Goal: Information Seeking & Learning: Check status

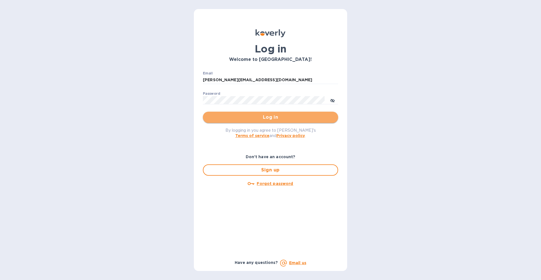
click at [268, 115] on span "Log in" at bounding box center [270, 117] width 126 height 7
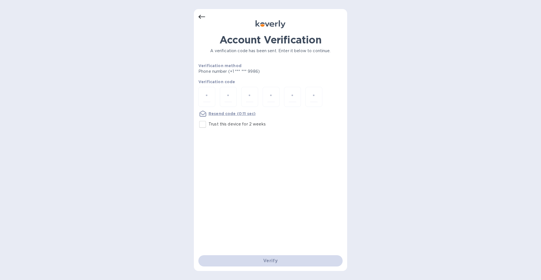
click at [214, 124] on p "Trust this device for 2 weeks" at bounding box center [237, 124] width 57 height 6
click at [209, 124] on input "Trust this device for 2 weeks" at bounding box center [203, 124] width 12 height 12
checkbox input "true"
click at [209, 95] on input "number" at bounding box center [206, 97] width 7 height 10
click at [191, 100] on div "Account Verification A verification code has been sent. Enter it below to conti…" at bounding box center [270, 140] width 541 height 280
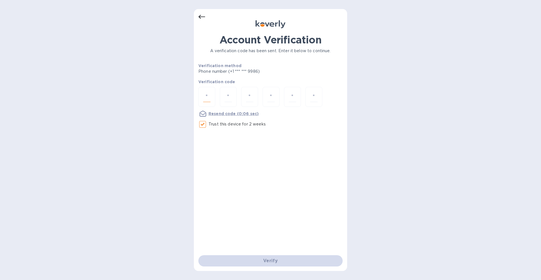
click at [207, 94] on input "number" at bounding box center [206, 97] width 7 height 10
paste input "2"
type input "2"
type input "8"
type input "1"
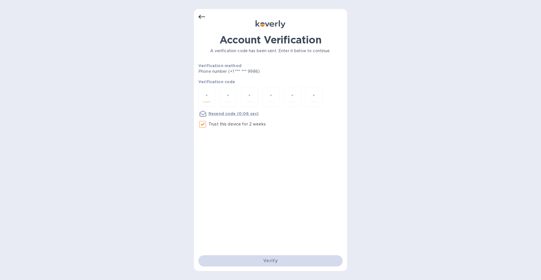
type input "6"
type input "4"
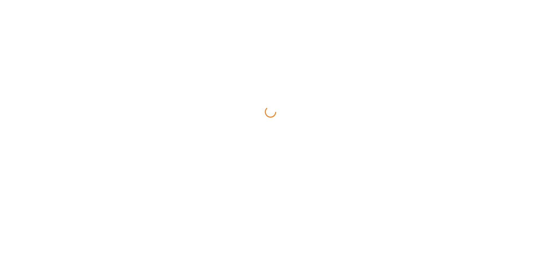
click at [309, 0] on html at bounding box center [270, 0] width 541 height 0
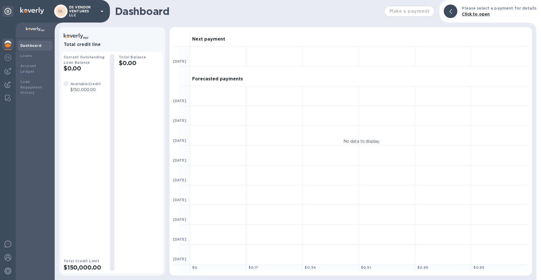
click at [86, 10] on p "DS VENDOR VENTURES LLC" at bounding box center [83, 11] width 28 height 12
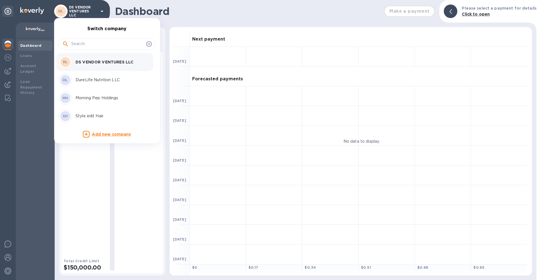
click at [96, 78] on p "DureLife Nutrition LLC" at bounding box center [111, 80] width 71 height 6
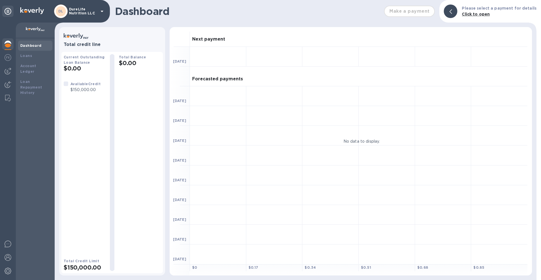
click at [81, 12] on p "DureLife Nutrition LLC" at bounding box center [83, 11] width 28 height 8
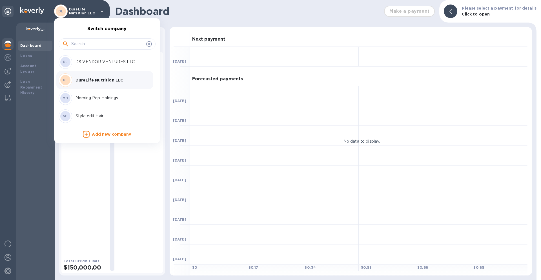
click at [92, 60] on p "DS VENDOR VENTURES LLC" at bounding box center [111, 62] width 71 height 6
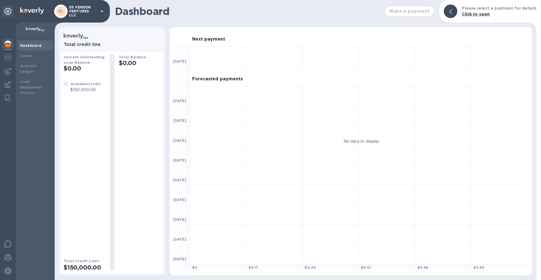
click at [90, 12] on p "DS VENDOR VENTURES LLC" at bounding box center [83, 11] width 28 height 12
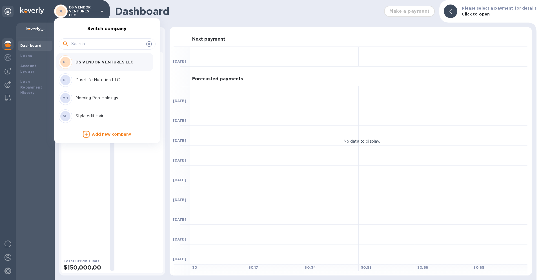
click at [93, 98] on p "Morning Pep Holdings" at bounding box center [111, 98] width 71 height 6
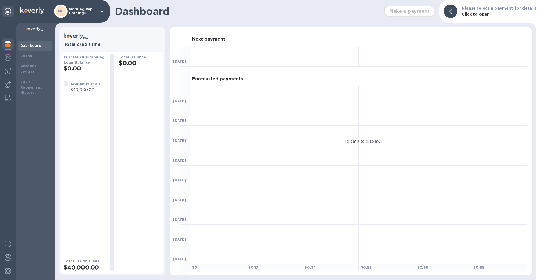
click at [77, 11] on p "Morning Pep Holdings" at bounding box center [83, 11] width 28 height 8
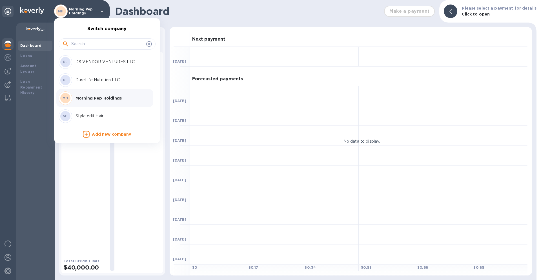
click at [84, 118] on p "Style edit Hair" at bounding box center [111, 116] width 71 height 6
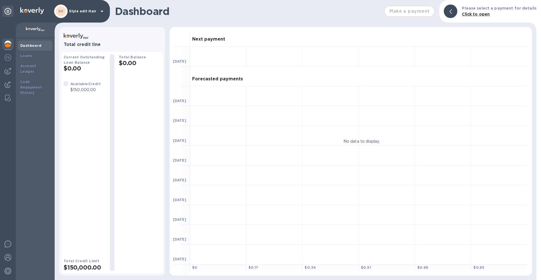
click at [85, 11] on p "Style edit Hair" at bounding box center [83, 11] width 28 height 4
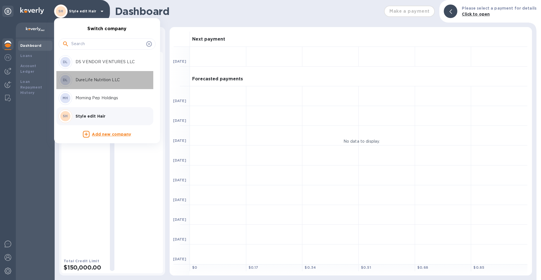
click at [85, 79] on p "DureLife Nutrition LLC" at bounding box center [111, 80] width 71 height 6
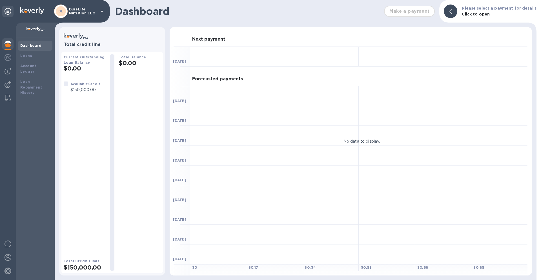
click at [67, 165] on div "Available Credit $150,000.00" at bounding box center [85, 165] width 42 height 168
click at [7, 58] on img at bounding box center [8, 57] width 7 height 7
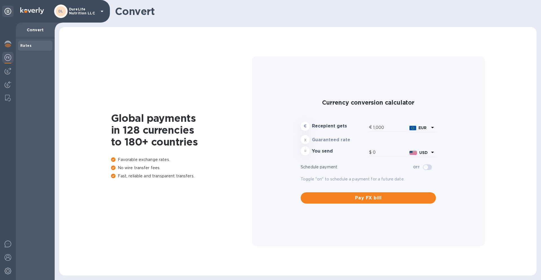
type input "1,171.84"
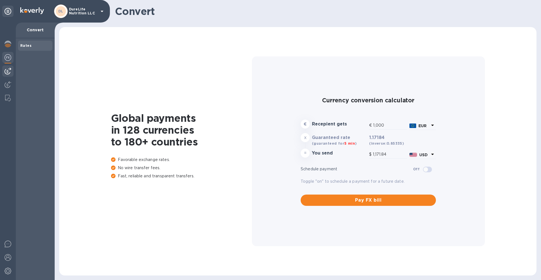
click at [7, 74] on img at bounding box center [8, 71] width 7 height 7
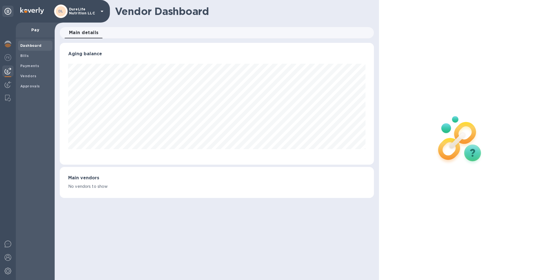
scroll to position [122, 314]
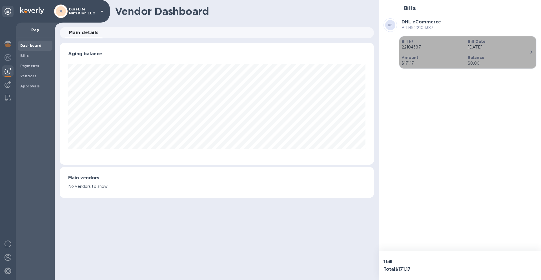
click at [494, 50] on div "Bill Date Aug 10th 2025" at bounding box center [499, 44] width 66 height 16
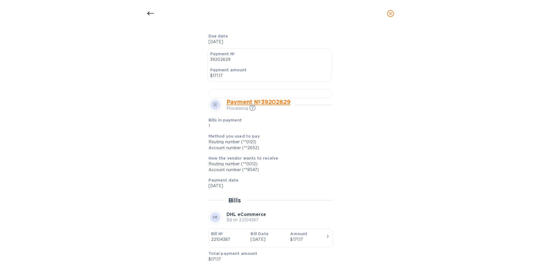
scroll to position [293, 0]
click at [252, 150] on div "Account number (**2652)" at bounding box center [269, 148] width 120 height 6
copy div "2652"
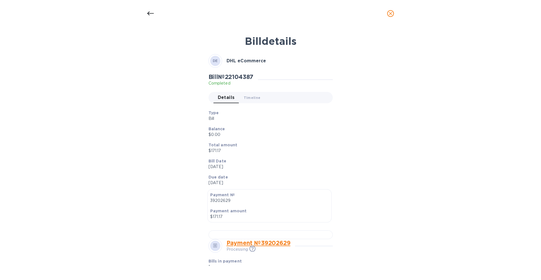
scroll to position [0, 0]
click at [255, 99] on span "Timeline 0" at bounding box center [252, 99] width 17 height 6
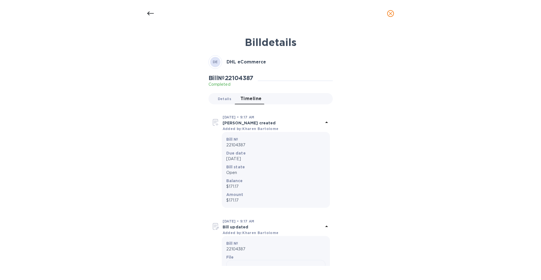
click at [226, 98] on span "Details 0" at bounding box center [225, 99] width 14 height 6
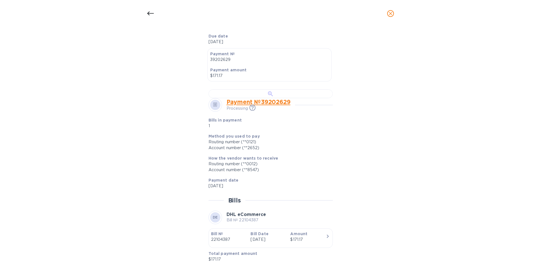
scroll to position [254, 0]
click at [214, 189] on p "Aug 25, 2025" at bounding box center [269, 186] width 120 height 6
click at [229, 189] on p "Aug 25, 2025" at bounding box center [269, 186] width 120 height 6
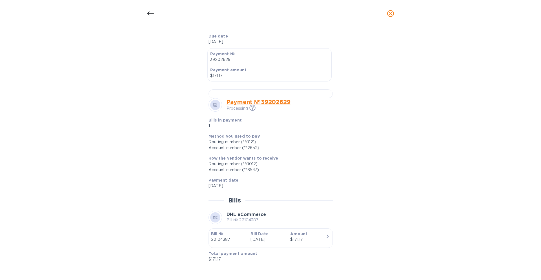
scroll to position [293, 0]
click at [338, 152] on div "Bill details DE DHL eCommerce Bill № 22104387 Completed Details 0 Timeline 0 Ty…" at bounding box center [271, 149] width 268 height 233
click at [251, 165] on div "Routing number (**0012)" at bounding box center [269, 164] width 120 height 6
click at [252, 169] on div "Account number (**8547)" at bounding box center [269, 170] width 120 height 6
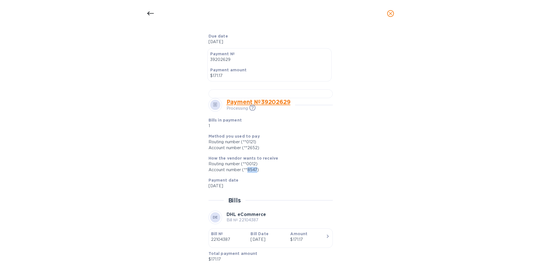
click at [252, 169] on div "Account number (**8547)" at bounding box center [269, 170] width 120 height 6
click at [253, 148] on div "Account number (**2652)" at bounding box center [269, 148] width 120 height 6
click at [272, 104] on link "Payment № 39202629" at bounding box center [259, 101] width 64 height 7
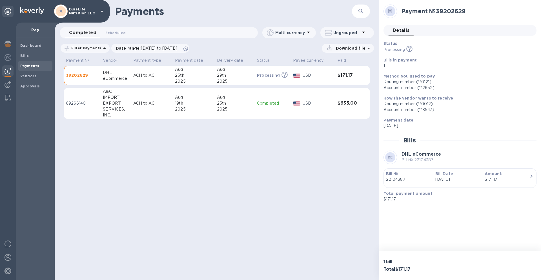
click at [213, 186] on div "Payments ​ Completed 0 Scheduled 0 Multi currency Ungrouped Filter Payments Dat…" at bounding box center [217, 140] width 324 height 280
click at [148, 48] on span "07/26/2025 to 08/27/2025" at bounding box center [159, 48] width 36 height 5
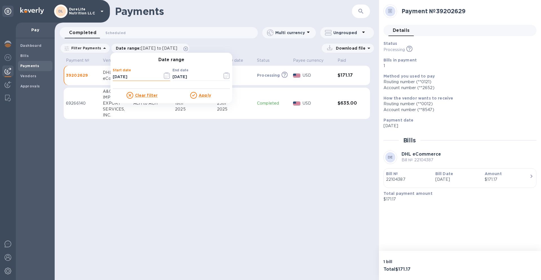
click at [128, 73] on input "07/26/2025" at bounding box center [135, 77] width 45 height 8
click at [164, 75] on icon "button" at bounding box center [167, 75] width 6 height 7
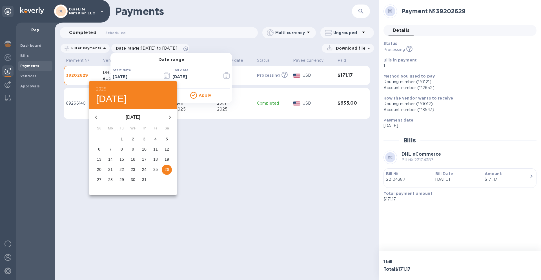
click at [96, 114] on icon "button" at bounding box center [96, 117] width 7 height 7
click at [95, 116] on icon "button" at bounding box center [96, 117] width 7 height 7
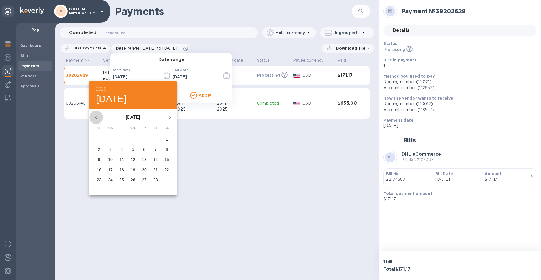
click at [95, 116] on icon "button" at bounding box center [96, 117] width 7 height 7
click at [133, 136] on p "1" at bounding box center [133, 139] width 2 height 6
type input "[DATE]"
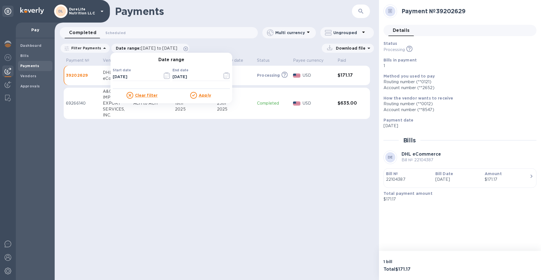
click at [205, 94] on u "Apply" at bounding box center [205, 95] width 12 height 5
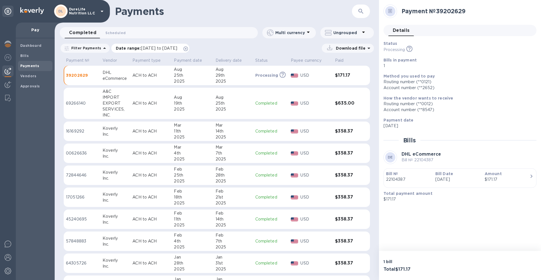
click at [121, 48] on p "Date range : 01/01/2025 to 08/27/2025" at bounding box center [148, 48] width 64 height 6
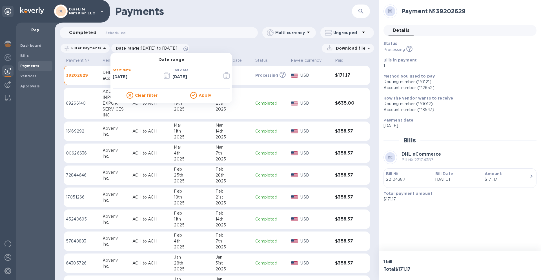
click at [129, 77] on input "[DATE]" at bounding box center [135, 77] width 45 height 8
click at [164, 75] on icon "button" at bounding box center [167, 75] width 6 height 7
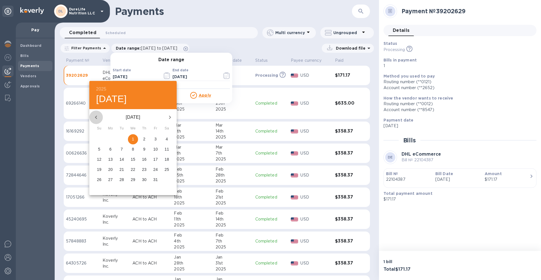
click at [97, 116] on icon "button" at bounding box center [96, 117] width 2 height 3
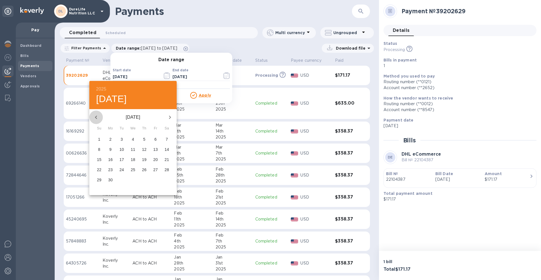
click at [97, 116] on icon "button" at bounding box center [96, 117] width 2 height 3
click at [110, 137] on p "1" at bounding box center [110, 139] width 2 height 6
type input "07/01/2024"
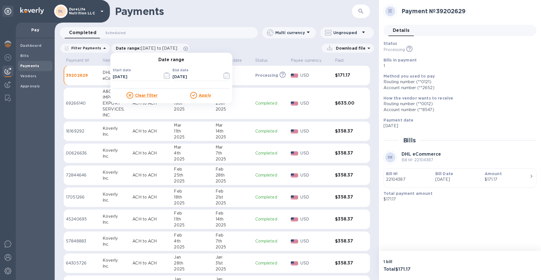
click at [201, 93] on u "Apply" at bounding box center [205, 95] width 12 height 5
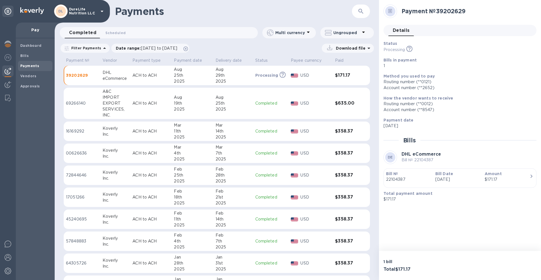
click at [85, 8] on p "DureLife Nutrition LLC" at bounding box center [83, 11] width 28 height 8
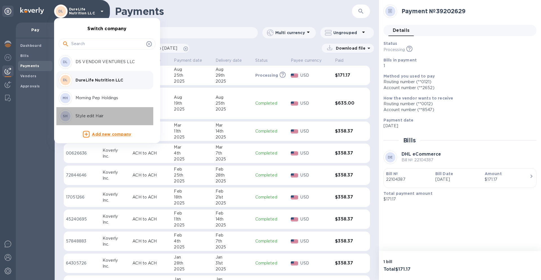
click at [98, 116] on p "Style edit Hair" at bounding box center [111, 116] width 71 height 6
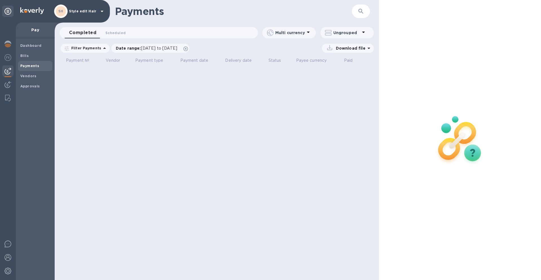
click at [167, 136] on div "Payments ​ Completed 0 Scheduled 0 Multi currency Ungrouped Filter Payments Dat…" at bounding box center [217, 140] width 324 height 280
click at [143, 47] on span "07/26/2025 to 08/27/2025" at bounding box center [159, 48] width 36 height 5
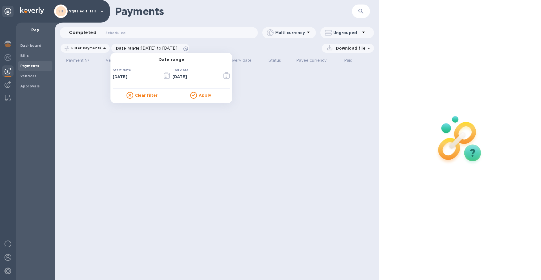
click at [136, 77] on input "07/26/2025" at bounding box center [135, 77] width 45 height 8
click at [166, 76] on icon "button" at bounding box center [167, 75] width 6 height 7
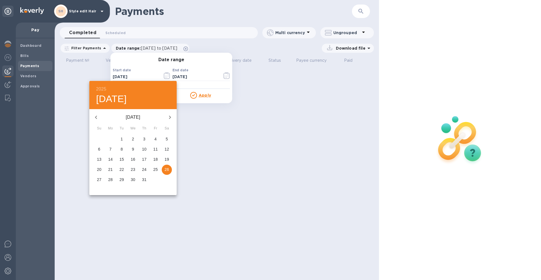
click at [98, 115] on icon "button" at bounding box center [96, 117] width 7 height 7
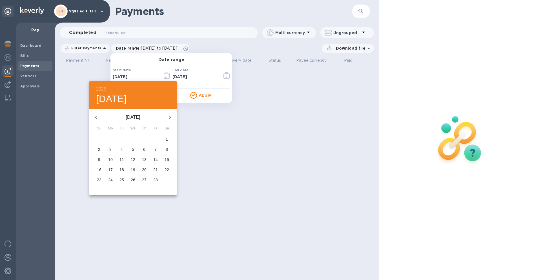
click at [98, 115] on icon "button" at bounding box center [96, 117] width 7 height 7
click at [152, 137] on span "1" at bounding box center [155, 139] width 10 height 6
type input "11/01/2024"
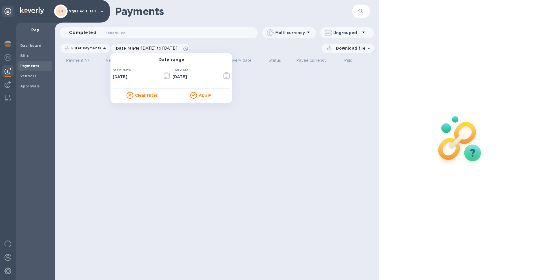
click at [199, 95] on u "Apply" at bounding box center [205, 95] width 12 height 5
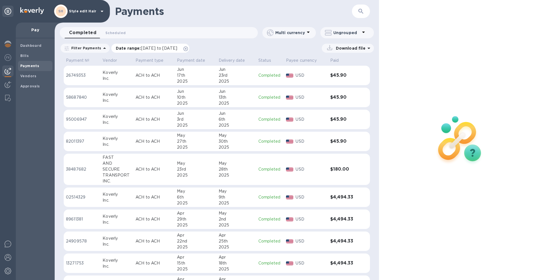
click at [141, 46] on span "11/01/2024 to 08/27/2025" at bounding box center [159, 48] width 36 height 5
click at [80, 11] on p "Style edit Hair" at bounding box center [83, 11] width 28 height 4
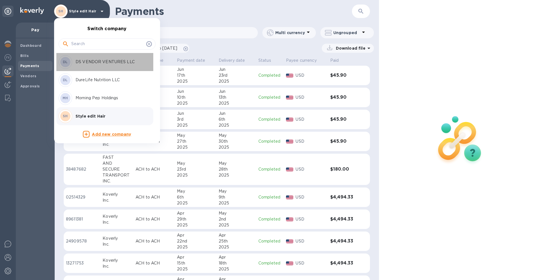
click at [90, 59] on p "DS VENDOR VENTURES LLC" at bounding box center [111, 62] width 71 height 6
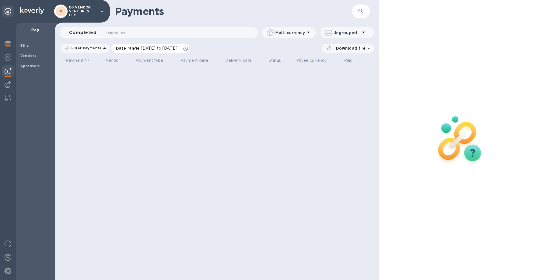
click at [145, 47] on span "07/26/2025 to 08/27/2025" at bounding box center [159, 48] width 36 height 5
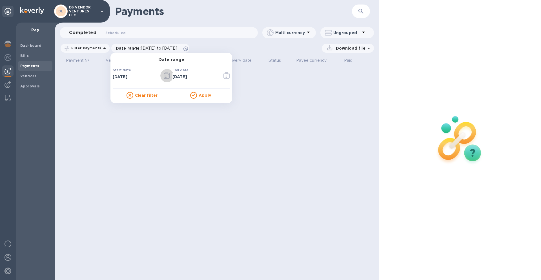
click at [165, 74] on icon "button" at bounding box center [167, 75] width 6 height 7
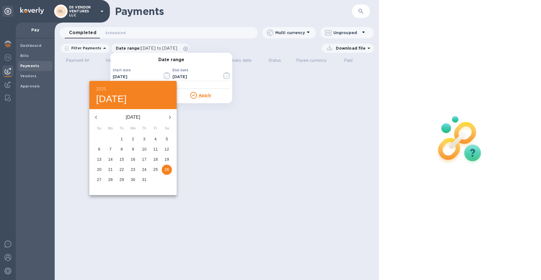
click at [95, 117] on icon "button" at bounding box center [96, 117] width 2 height 3
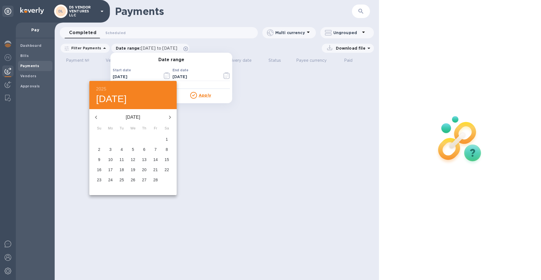
click at [95, 117] on icon "button" at bounding box center [96, 117] width 2 height 3
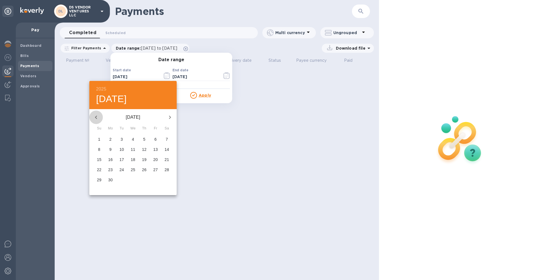
click at [95, 117] on icon "button" at bounding box center [96, 117] width 2 height 3
click at [110, 137] on p "1" at bounding box center [110, 139] width 2 height 6
type input "07/01/2024"
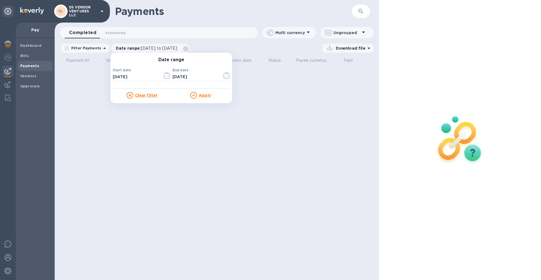
click at [203, 93] on u "Apply" at bounding box center [205, 95] width 12 height 5
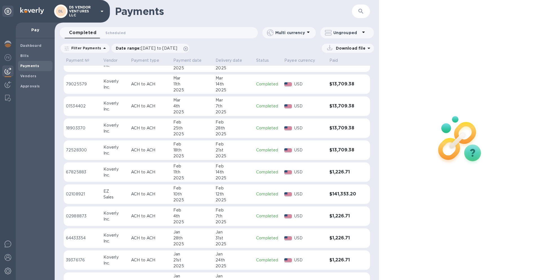
scroll to position [300, 0]
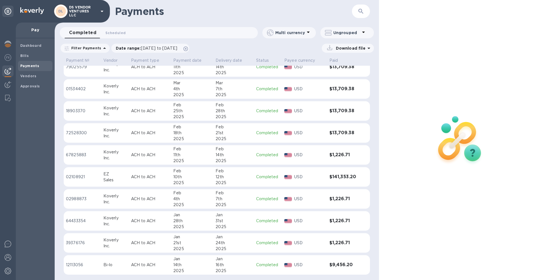
click at [142, 263] on p "ACH to ACH" at bounding box center [150, 265] width 38 height 6
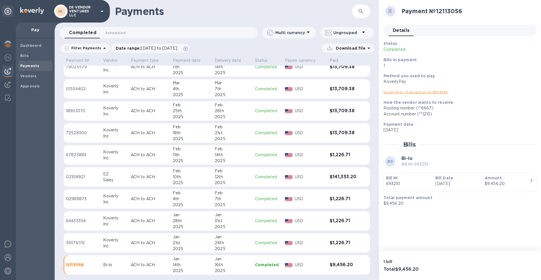
click at [402, 91] on link "KoverlyPay Transaction ID № 93580" at bounding box center [416, 92] width 65 height 4
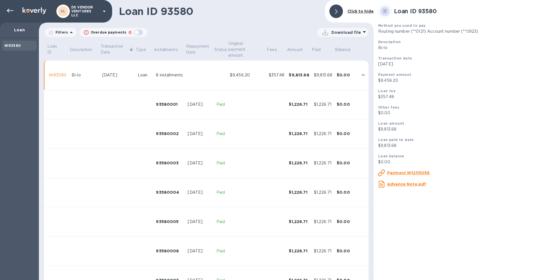
click at [140, 76] on div "Loan" at bounding box center [145, 75] width 14 height 6
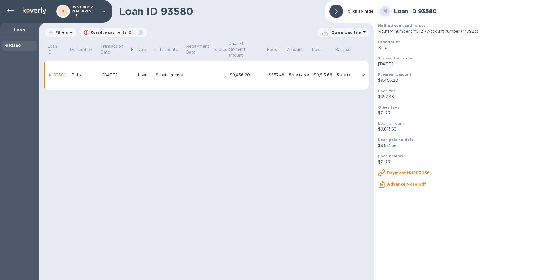
click at [119, 137] on div "Loan ID 93580 Click to hide Filters Overdue payments 0 Download file Loan ID De…" at bounding box center [206, 140] width 335 height 280
click at [82, 12] on p "DS VENDOR VENTURES LLC" at bounding box center [85, 11] width 28 height 12
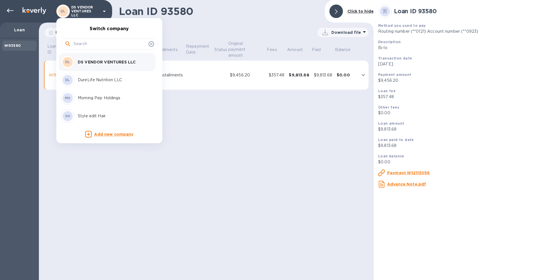
click at [97, 111] on div "SH Style edit Hair" at bounding box center [105, 116] width 88 height 14
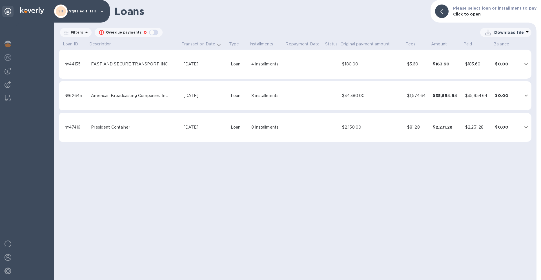
click at [91, 11] on p "Style edit Hair" at bounding box center [83, 11] width 28 height 4
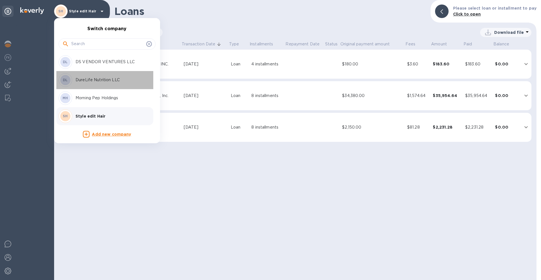
click at [98, 78] on p "DureLife Nutrition LLC" at bounding box center [111, 80] width 71 height 6
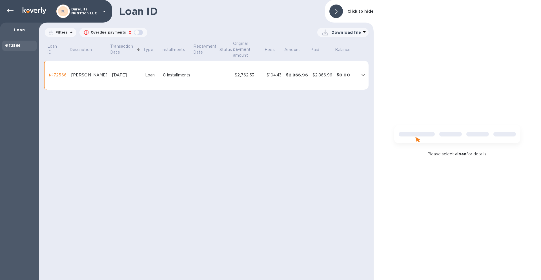
click at [304, 123] on div "Loan ID Click to hide Filters Overdue payments 0 Download file Loan ID Descript…" at bounding box center [206, 140] width 335 height 280
drag, startPoint x: 211, startPoint y: 160, endPoint x: 160, endPoint y: 119, distance: 65.8
click at [211, 160] on div "Loan ID Click to hide Filters Overdue payments 0 Download file Loan ID Descript…" at bounding box center [206, 140] width 335 height 280
click at [19, 30] on p "Loan" at bounding box center [20, 30] width 30 height 6
click at [7, 8] on icon at bounding box center [10, 10] width 7 height 7
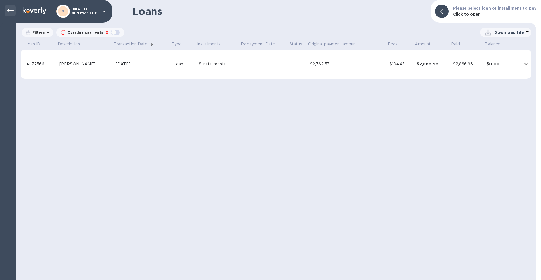
click at [9, 14] on icon at bounding box center [10, 10] width 7 height 7
click at [148, 14] on h1 "Loans" at bounding box center [279, 11] width 294 height 12
click at [150, 182] on div "Loans Please select loan or installment to pay Click to open Filters Overdue pa…" at bounding box center [276, 140] width 521 height 280
click at [36, 30] on p "Filters" at bounding box center [37, 32] width 15 height 5
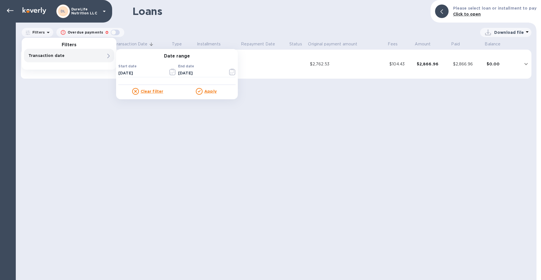
drag, startPoint x: 92, startPoint y: 131, endPoint x: 92, endPoint y: 125, distance: 5.9
click at [92, 129] on div "Loans Please select loan or installment to pay Click to open Filters Filters Tr…" at bounding box center [276, 140] width 521 height 280
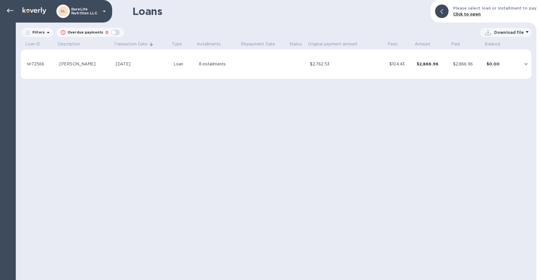
click at [92, 125] on div "Loans Please select loan or installment to pay Click to open Filters Overdue pa…" at bounding box center [276, 140] width 521 height 280
click at [45, 31] on icon at bounding box center [48, 32] width 7 height 7
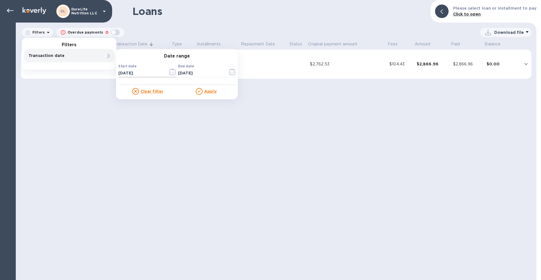
click at [172, 73] on icon "button" at bounding box center [172, 71] width 6 height 7
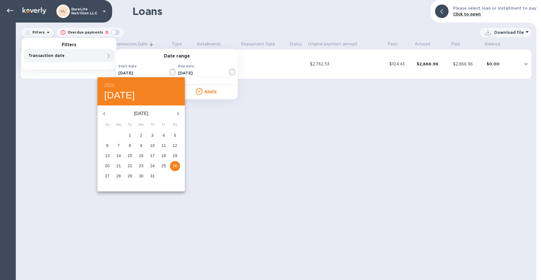
click at [105, 113] on icon "button" at bounding box center [104, 113] width 7 height 7
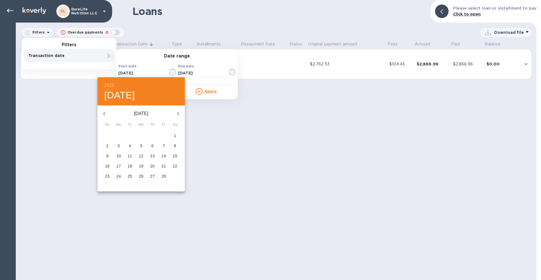
click at [105, 113] on icon "button" at bounding box center [104, 113] width 7 height 7
click at [140, 135] on span "1" at bounding box center [141, 135] width 10 height 6
type input "[DATE]"
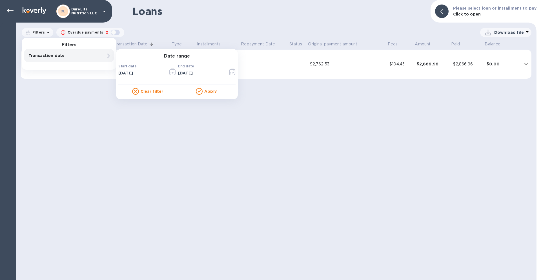
click at [218, 92] on div "Apply" at bounding box center [206, 91] width 59 height 7
click at [212, 91] on u "Apply" at bounding box center [210, 91] width 12 height 5
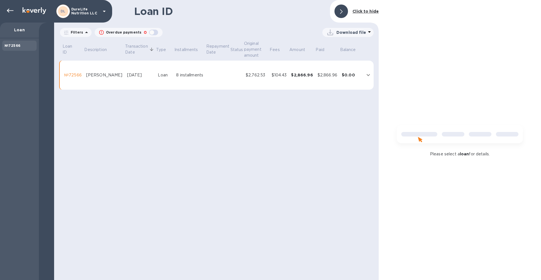
click at [250, 175] on div "Loan ID Click to hide Filters Overdue payments 0 Transaction date : 01/01/2025 …" at bounding box center [216, 140] width 325 height 280
click at [152, 134] on div "Loan ID Click to hide Filters Overdue payments 0 Transaction date : 01/01/2025 …" at bounding box center [216, 140] width 325 height 280
click at [149, 160] on div "Loan ID Click to hide Filters Overdue payments 0 Transaction date : 01/01/2025 …" at bounding box center [216, 140] width 325 height 280
click at [338, 168] on div "Loan ID Click to hide Filters Overdue payments 0 Transaction date : 01/01/2025 …" at bounding box center [216, 140] width 325 height 280
click at [367, 76] on icon "expand row" at bounding box center [368, 75] width 7 height 7
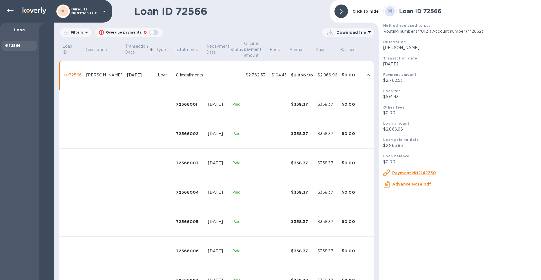
click at [367, 76] on icon "expand row" at bounding box center [368, 75] width 3 height 2
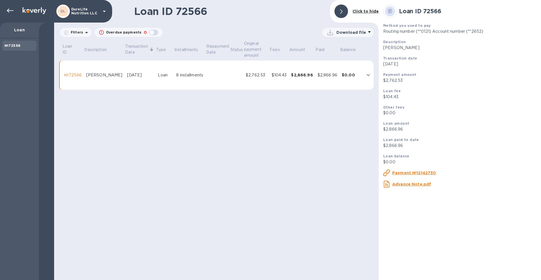
click at [299, 134] on div "Loan ID 72566 Click to hide Filters Overdue payments 0 Transaction date : 01/01…" at bounding box center [216, 140] width 325 height 280
click at [370, 11] on b "Click to hide" at bounding box center [366, 11] width 26 height 5
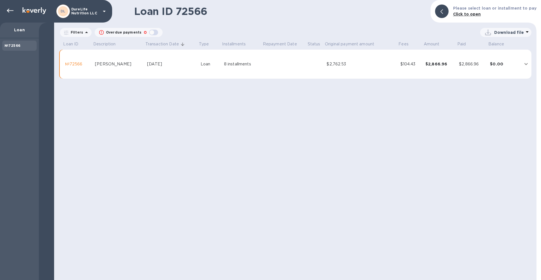
click at [279, 173] on div "Loan ID 72566 Please select loan or installment to pay Click to open Filters Ov…" at bounding box center [295, 140] width 482 height 280
click at [12, 25] on div "Loan" at bounding box center [19, 31] width 39 height 16
click at [11, 5] on div at bounding box center [10, 10] width 11 height 11
click at [34, 9] on img at bounding box center [35, 10] width 24 height 7
click at [39, 8] on img at bounding box center [35, 10] width 24 height 7
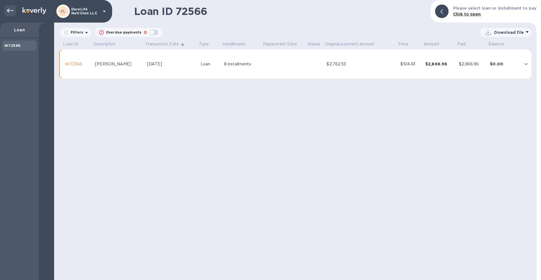
click at [9, 12] on icon at bounding box center [10, 10] width 7 height 7
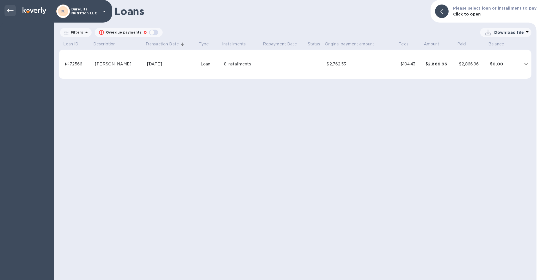
click at [9, 12] on icon at bounding box center [10, 10] width 7 height 7
click at [11, 12] on icon at bounding box center [10, 10] width 7 height 7
drag, startPoint x: 192, startPoint y: 141, endPoint x: 66, endPoint y: 27, distance: 170.4
click at [192, 141] on div "Loans Please select loan or installment to pay Click to open Filters Overdue pa…" at bounding box center [295, 140] width 482 height 280
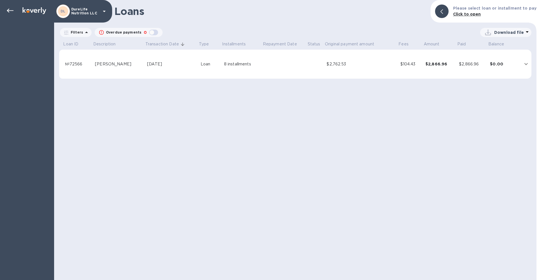
click at [92, 14] on p "DureLife Nutrition LLC" at bounding box center [85, 11] width 28 height 8
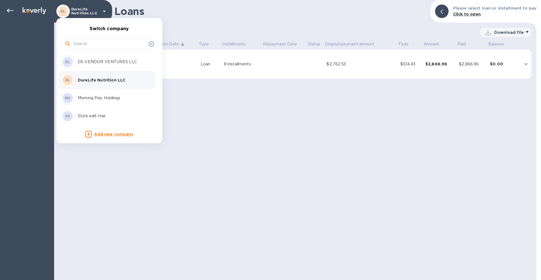
click at [211, 166] on div at bounding box center [270, 140] width 541 height 280
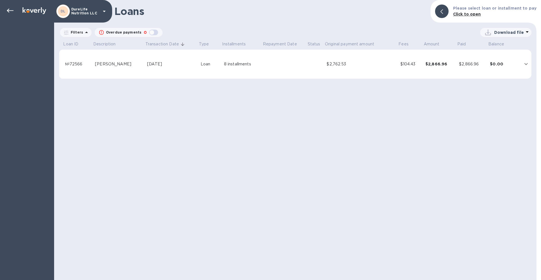
click at [33, 9] on img at bounding box center [35, 10] width 24 height 7
drag, startPoint x: 4, startPoint y: 9, endPoint x: 6, endPoint y: 10, distance: 2.9
click at [4, 9] on div at bounding box center [9, 11] width 14 height 12
click at [10, 11] on icon at bounding box center [10, 10] width 7 height 7
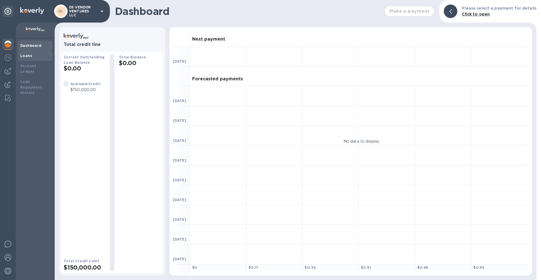
click at [27, 56] on b "Loans" at bounding box center [26, 56] width 12 height 4
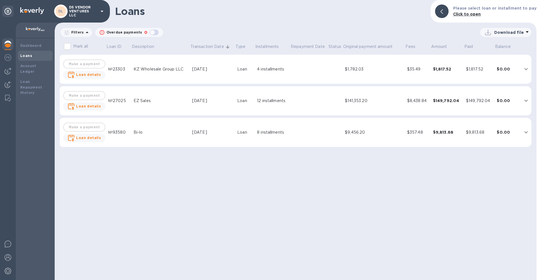
click at [212, 209] on div "Loans Please select loan or installment to pay Click to open Filters Overdue pa…" at bounding box center [296, 140] width 482 height 280
click at [79, 10] on p "DS VENDOR VENTURES LLC" at bounding box center [83, 11] width 28 height 12
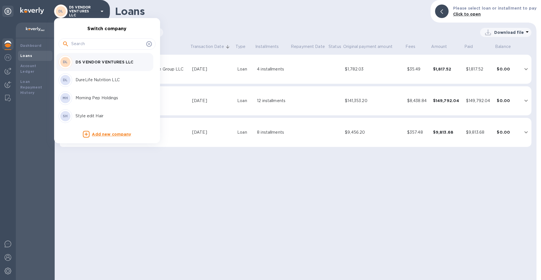
click at [99, 79] on p "DureLife Nutrition LLC" at bounding box center [111, 80] width 71 height 6
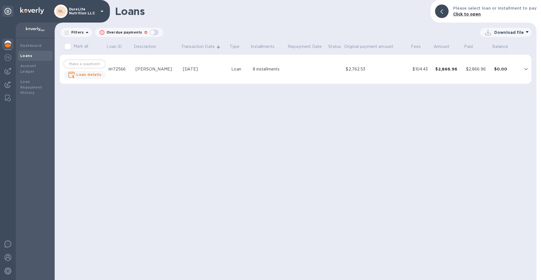
click at [279, 155] on div "Loans Please select loan or installment to pay Click to open Filters Overdue pa…" at bounding box center [296, 140] width 482 height 280
click at [10, 68] on img at bounding box center [8, 71] width 7 height 7
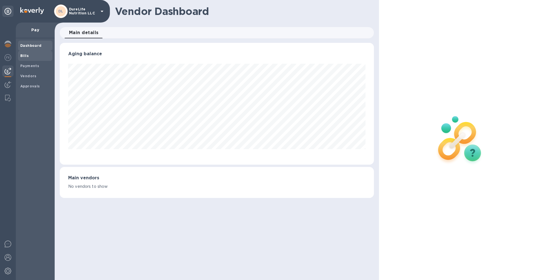
scroll to position [122, 314]
click at [36, 56] on span "Bills" at bounding box center [35, 56] width 30 height 6
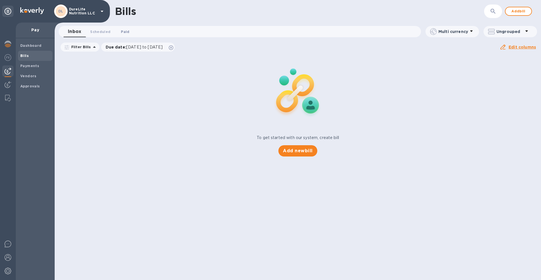
click at [126, 35] on button "Paid 0" at bounding box center [125, 31] width 20 height 11
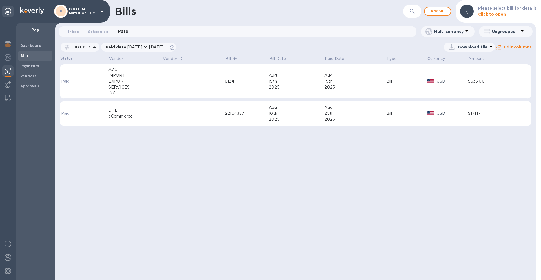
click at [356, 112] on div "25th" at bounding box center [355, 113] width 62 height 6
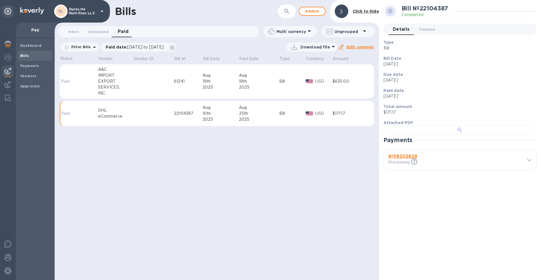
scroll to position [89, 0]
click at [529, 162] on span at bounding box center [529, 159] width 5 height 5
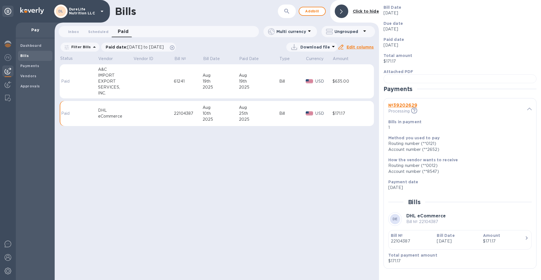
scroll to position [238, 0]
click at [430, 149] on div "Account number (**2652)" at bounding box center [457, 150] width 139 height 6
click at [419, 143] on div "Routing number (**0121)" at bounding box center [457, 144] width 139 height 6
click at [516, 242] on div "$171.17" at bounding box center [504, 241] width 42 height 6
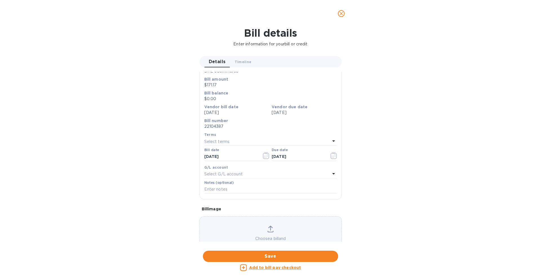
scroll to position [0, 0]
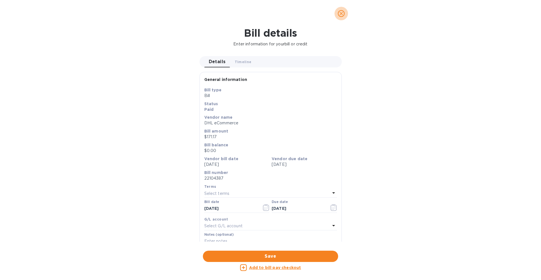
click at [343, 13] on icon "close" at bounding box center [341, 14] width 6 height 6
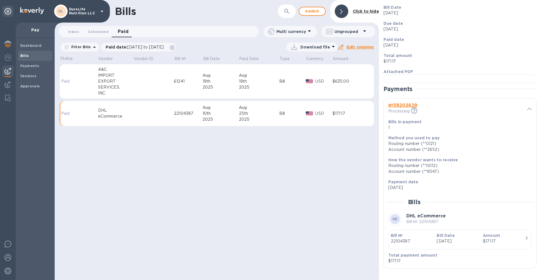
click at [290, 227] on div "Bills ​ Add [PERSON_NAME] to hide Inbox 0 Scheduled 0 Paid 0 Multi currency Ung…" at bounding box center [217, 140] width 324 height 280
click at [296, 174] on div "Bills ​ Add [PERSON_NAME] to hide Inbox 0 Scheduled 0 Paid 0 Multi currency Ung…" at bounding box center [217, 140] width 324 height 280
click at [412, 110] on icon at bounding box center [414, 110] width 6 height 6
click at [410, 105] on b "№ 39202629" at bounding box center [402, 105] width 29 height 5
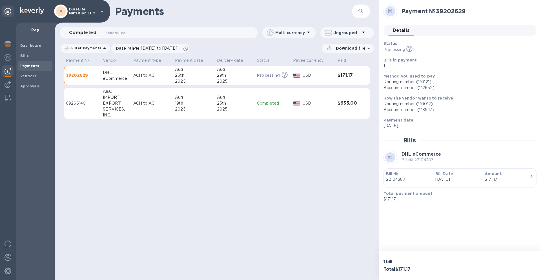
click at [211, 148] on div "Payments ​ Completed 0 Scheduled 0 Multi currency Ungrouped Filter Payments Dat…" at bounding box center [217, 140] width 324 height 280
click at [185, 100] on div "Aug" at bounding box center [193, 97] width 37 height 6
click at [427, 87] on div "Account number (**2652)" at bounding box center [458, 88] width 149 height 6
click at [428, 87] on div "Account number (**2652)" at bounding box center [458, 88] width 149 height 6
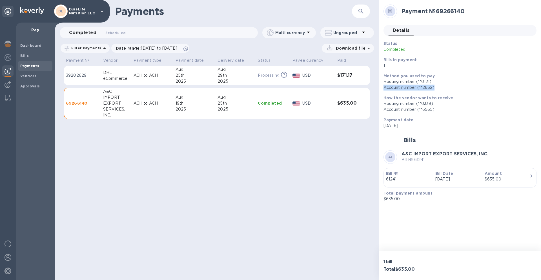
click at [425, 87] on div "Account number (**2652)" at bounding box center [458, 88] width 149 height 6
click at [271, 189] on div "Payments ​ Completed 0 Scheduled 0 Multi currency Ungrouped Filter Payments Dat…" at bounding box center [217, 140] width 324 height 280
click at [8, 42] on img at bounding box center [8, 44] width 7 height 7
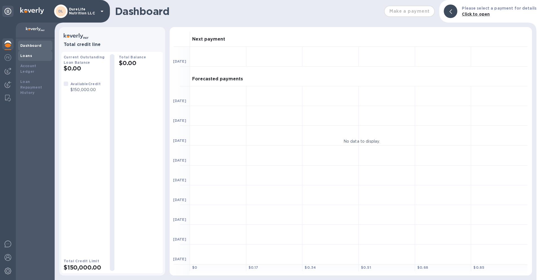
click at [25, 54] on b "Loans" at bounding box center [26, 56] width 12 height 4
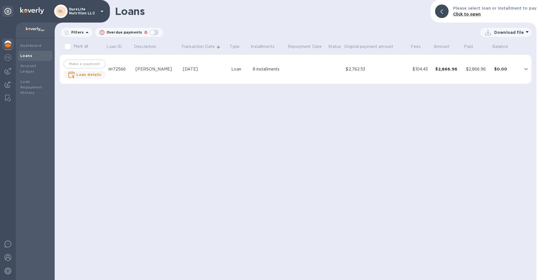
click at [189, 163] on div "Loans Please select loan or installment to pay Click to open Filters Overdue pa…" at bounding box center [296, 140] width 482 height 280
click at [189, 164] on div "Loans Please select loan or installment to pay Click to open Filters Overdue pa…" at bounding box center [296, 140] width 482 height 280
click at [91, 77] on b "Loan details" at bounding box center [88, 74] width 25 height 4
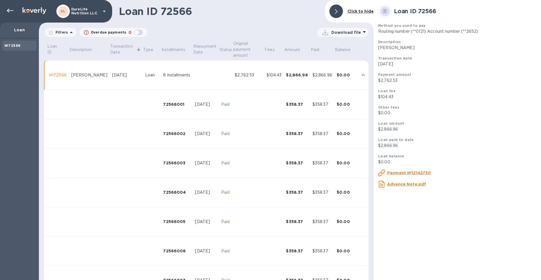
click at [355, 10] on b "Click to hide" at bounding box center [360, 11] width 26 height 5
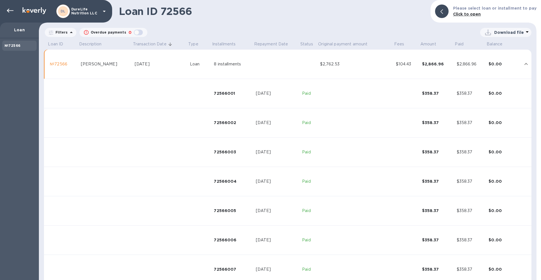
click at [77, 62] on td "№72566" at bounding box center [63, 64] width 31 height 29
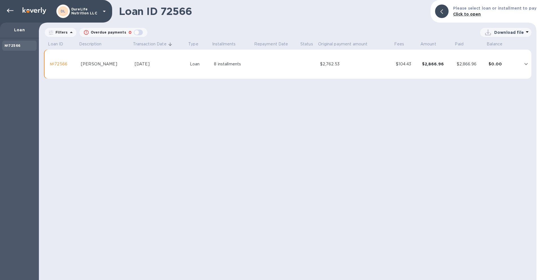
drag, startPoint x: 171, startPoint y: 140, endPoint x: 92, endPoint y: 83, distance: 97.1
click at [170, 140] on div "Loan ID 72566 Please select loan or installment to pay Click to open Filters Ov…" at bounding box center [288, 140] width 498 height 280
click at [9, 10] on icon at bounding box center [10, 11] width 7 height 4
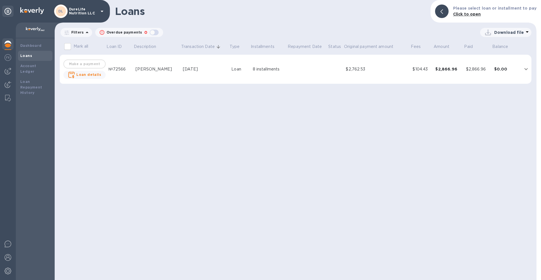
click at [172, 118] on div "Loans Please select loan or installment to pay Click to open Filters Overdue pa…" at bounding box center [296, 140] width 482 height 280
click at [177, 131] on div "Loans Please select loan or installment to pay Click to open Filters Overdue pa…" at bounding box center [296, 140] width 482 height 280
click at [38, 81] on b "Loan Repayment History" at bounding box center [31, 86] width 22 height 15
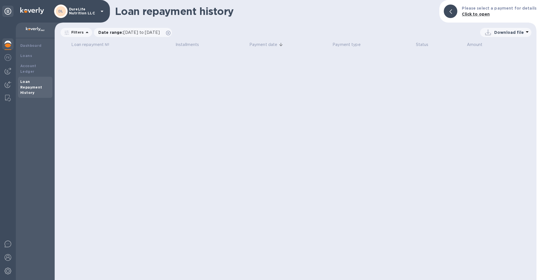
click at [221, 129] on div "Loan repayment history Please select a payment for details Click to open Filter…" at bounding box center [296, 140] width 482 height 280
click at [32, 57] on div "Loans" at bounding box center [35, 56] width 30 height 6
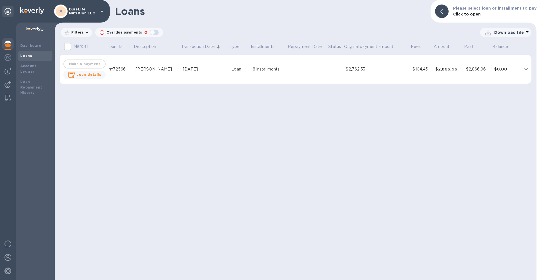
drag, startPoint x: 140, startPoint y: 159, endPoint x: 140, endPoint y: 153, distance: 5.9
click at [140, 159] on div "Loans Please select loan or installment to pay Click to open Filters Overdue pa…" at bounding box center [296, 140] width 482 height 280
click at [8, 70] on img at bounding box center [8, 71] width 7 height 7
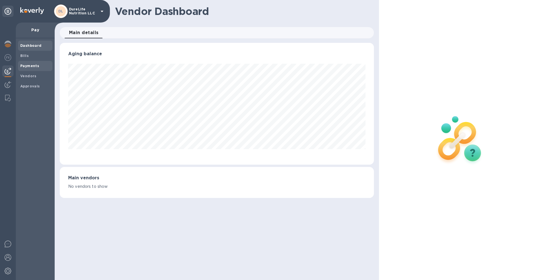
scroll to position [122, 314]
click at [33, 65] on b "Payments" at bounding box center [29, 66] width 19 height 4
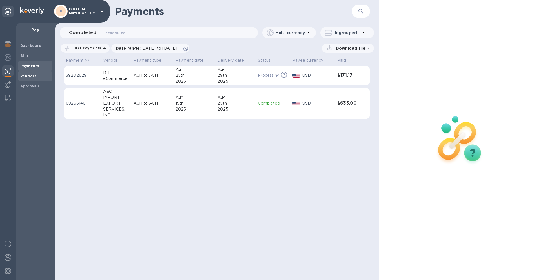
click at [32, 76] on b "Vendors" at bounding box center [28, 76] width 16 height 4
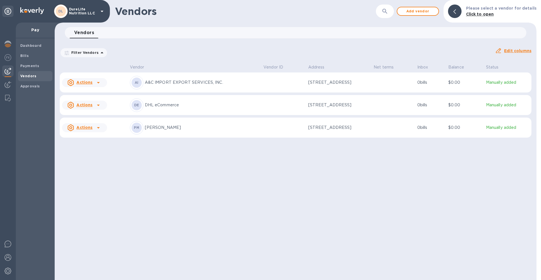
click at [94, 105] on div at bounding box center [98, 105] width 9 height 9
click at [96, 130] on b "Add new bill" at bounding box center [91, 129] width 26 height 5
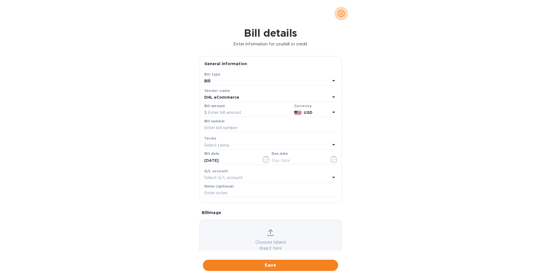
click at [344, 12] on icon "close" at bounding box center [341, 14] width 6 height 6
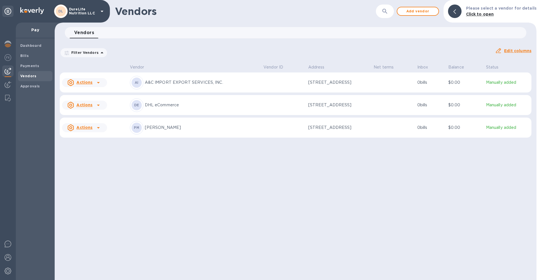
drag, startPoint x: 267, startPoint y: 195, endPoint x: 173, endPoint y: 49, distance: 173.6
click at [267, 192] on div "Vendors ​ Add vendor Please select a vendor for details Click to open Vendors 0…" at bounding box center [296, 140] width 482 height 280
click at [168, 42] on div "Filter Vendors Auto pay: All Edit columns" at bounding box center [295, 51] width 476 height 20
click at [170, 22] on div "Vendors ​ Add vendor Please select a vendor for details Click to open" at bounding box center [296, 11] width 482 height 23
drag, startPoint x: 176, startPoint y: 6, endPoint x: 176, endPoint y: 13, distance: 6.8
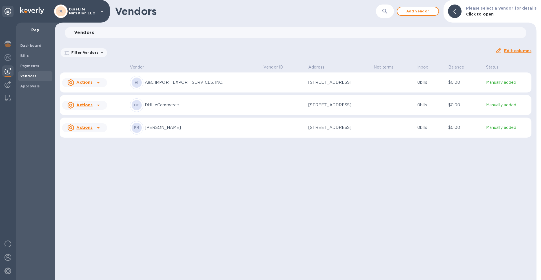
click at [176, 6] on h1 "Vendors" at bounding box center [226, 11] width 223 height 12
click at [175, 24] on div "Vendors ​ Add vendor Please select a vendor for details Click to open Vendors 0…" at bounding box center [296, 140] width 482 height 280
click at [147, 11] on h1 "Vendors" at bounding box center [226, 11] width 223 height 12
drag, startPoint x: 147, startPoint y: 38, endPoint x: 152, endPoint y: 76, distance: 38.9
click at [147, 39] on div "Vendors 0 Filter Vendors Auto pay: All Edit columns" at bounding box center [296, 42] width 482 height 31
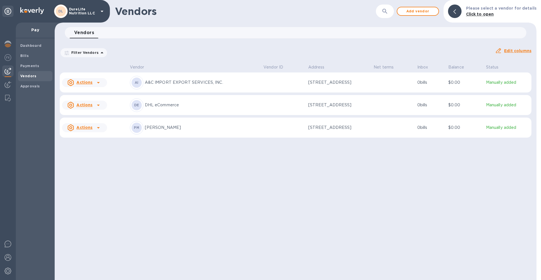
drag, startPoint x: 260, startPoint y: 268, endPoint x: 202, endPoint y: 203, distance: 87.2
click at [260, 267] on div "Vendors ​ Add vendor Please select a vendor for details Click to open Vendors 0…" at bounding box center [296, 140] width 482 height 280
click at [7, 46] on img at bounding box center [8, 44] width 7 height 7
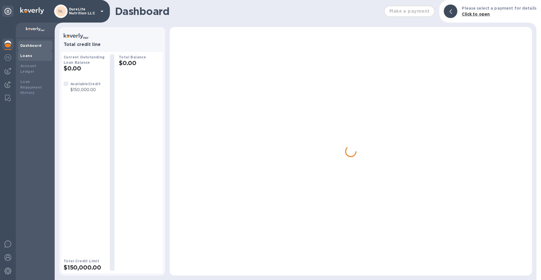
click at [34, 55] on div "Loans" at bounding box center [35, 56] width 30 height 6
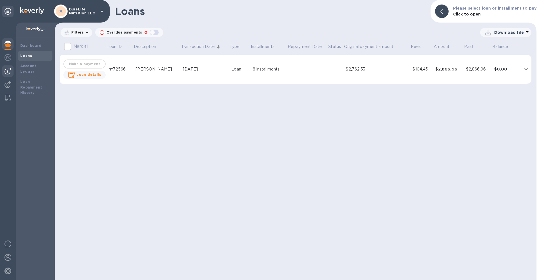
click at [6, 74] on img at bounding box center [8, 71] width 7 height 7
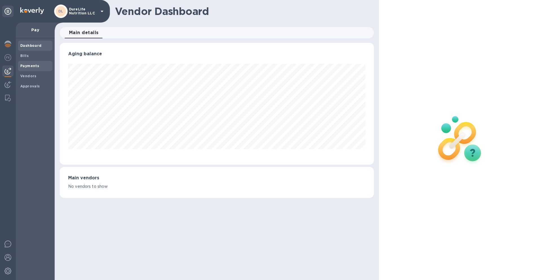
scroll to position [122, 314]
click at [7, 13] on icon at bounding box center [8, 11] width 7 height 7
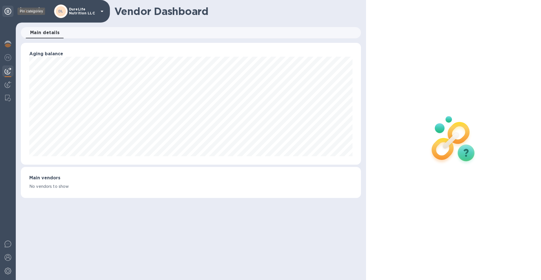
click at [7, 12] on icon at bounding box center [8, 11] width 7 height 7
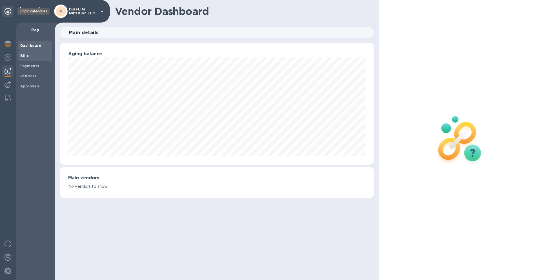
scroll to position [122, 314]
click at [26, 56] on b "Bills" at bounding box center [24, 56] width 8 height 4
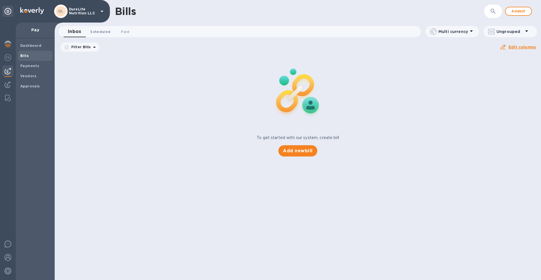
click at [100, 32] on span "Scheduled 0" at bounding box center [100, 32] width 20 height 6
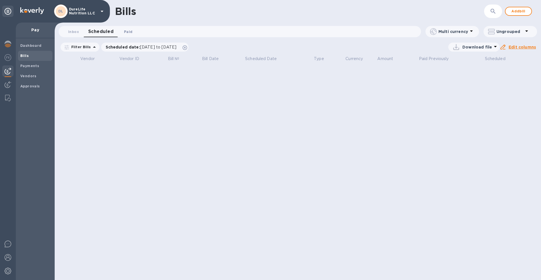
click at [127, 29] on span "Paid 0" at bounding box center [128, 32] width 8 height 6
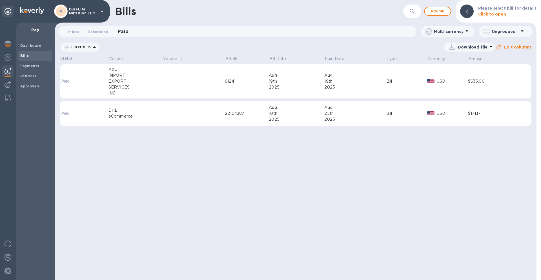
click at [387, 118] on td "Bill" at bounding box center [406, 113] width 41 height 25
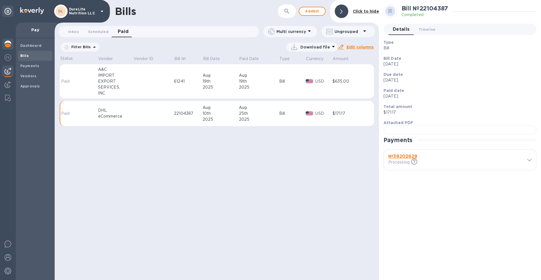
click at [9, 43] on img at bounding box center [8, 44] width 7 height 7
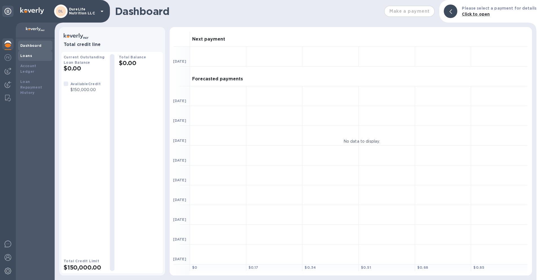
click at [35, 52] on div "Loans" at bounding box center [35, 56] width 34 height 10
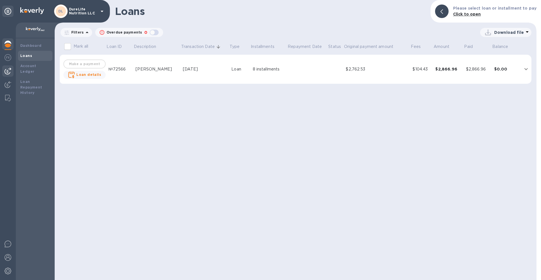
click at [8, 68] on img at bounding box center [8, 71] width 7 height 7
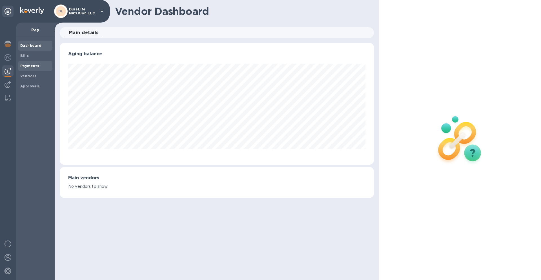
scroll to position [122, 314]
click at [32, 62] on div "Payments" at bounding box center [35, 66] width 34 height 10
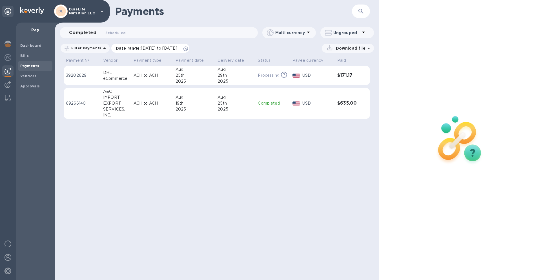
click at [154, 47] on span "[DATE] to [DATE]" at bounding box center [159, 48] width 36 height 5
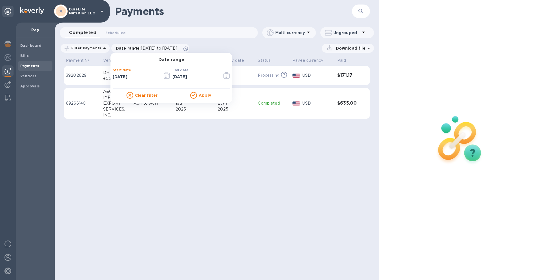
click at [130, 78] on input "[DATE]" at bounding box center [135, 77] width 45 height 8
click at [164, 74] on icon "button" at bounding box center [167, 75] width 6 height 7
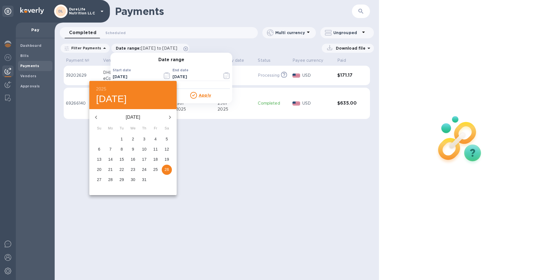
click at [95, 116] on icon "button" at bounding box center [96, 117] width 7 height 7
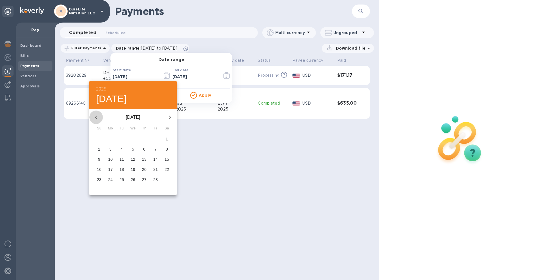
click at [95, 116] on icon "button" at bounding box center [96, 117] width 7 height 7
click at [133, 138] on p "1" at bounding box center [133, 139] width 2 height 6
type input "[DATE]"
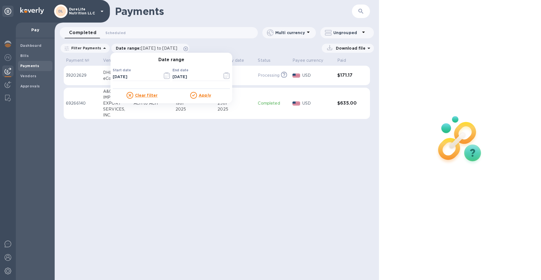
click at [205, 97] on u "Apply" at bounding box center [205, 95] width 12 height 5
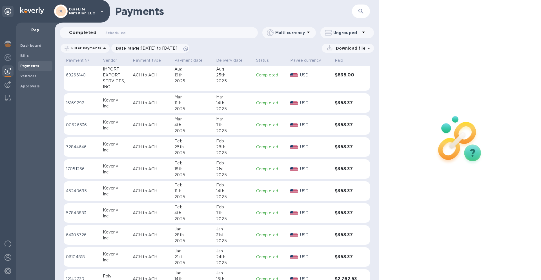
scroll to position [42, 0]
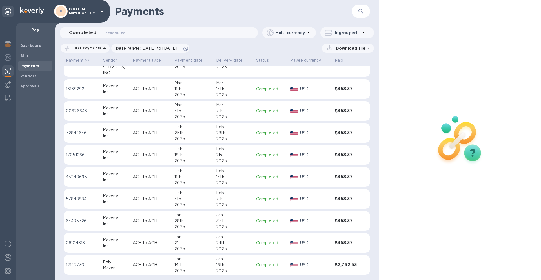
click at [249, 265] on div "16th" at bounding box center [234, 265] width 36 height 6
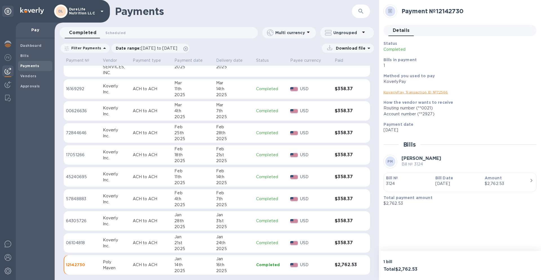
click at [395, 82] on div "KoverlyPay" at bounding box center [458, 82] width 149 height 6
click at [431, 78] on p "Method you used to pay" at bounding box center [458, 76] width 149 height 6
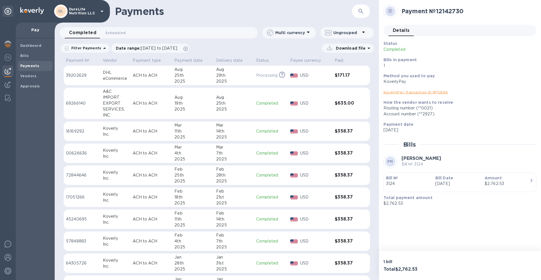
click at [75, 47] on p "Filter Payments" at bounding box center [85, 48] width 32 height 5
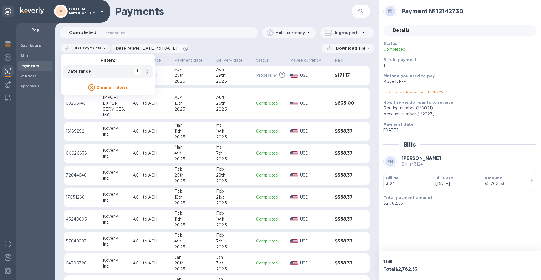
click at [233, 15] on h1 "Payments" at bounding box center [217, 11] width 204 height 12
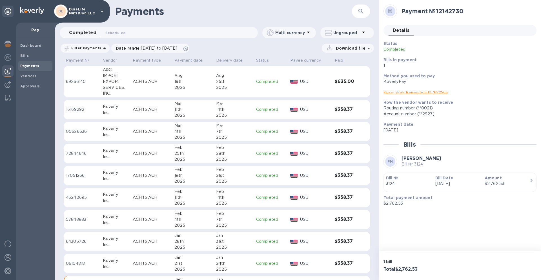
scroll to position [42, 0]
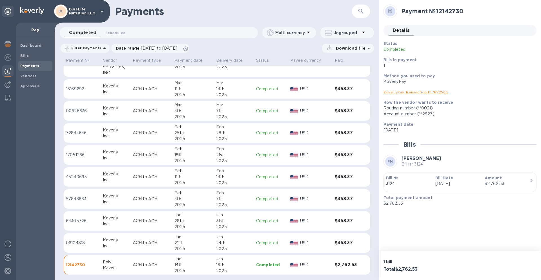
click at [471, 77] on p "Method you used to pay" at bounding box center [458, 76] width 149 height 6
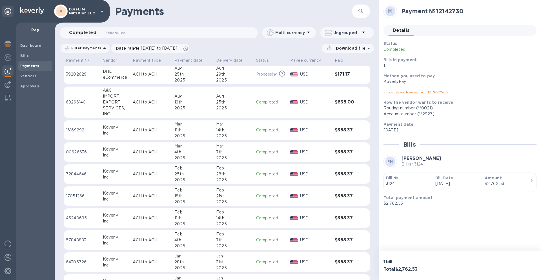
scroll to position [0, 0]
click at [227, 72] on div "29th" at bounding box center [234, 75] width 36 height 6
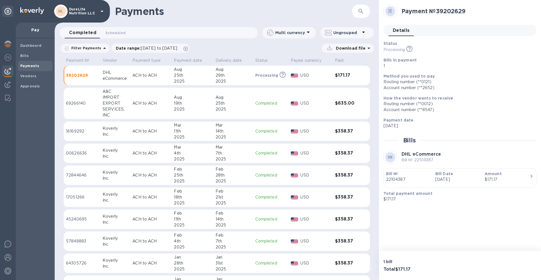
click at [391, 77] on b "Method you used to pay" at bounding box center [409, 76] width 51 height 5
drag, startPoint x: 391, startPoint y: 77, endPoint x: 438, endPoint y: 74, distance: 47.4
click at [438, 74] on p "Method you used to pay" at bounding box center [458, 76] width 149 height 6
click at [418, 74] on p "Method you used to pay" at bounding box center [458, 76] width 149 height 6
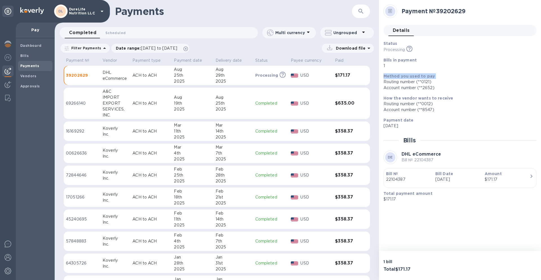
click at [418, 74] on p "Method you used to pay" at bounding box center [458, 76] width 149 height 6
click at [410, 76] on b "Method you used to pay" at bounding box center [409, 76] width 51 height 5
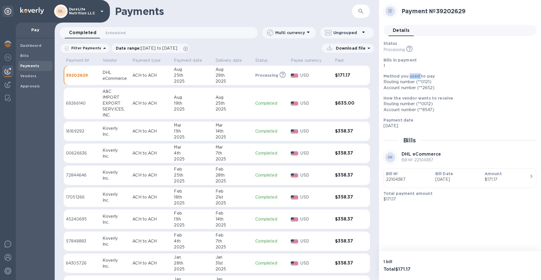
click at [410, 76] on b "Method you used to pay" at bounding box center [409, 76] width 51 height 5
click at [6, 44] on img at bounding box center [8, 44] width 7 height 7
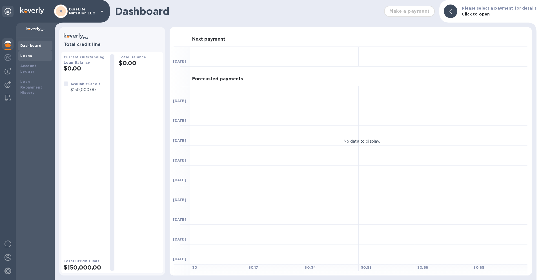
click at [24, 54] on b "Loans" at bounding box center [26, 56] width 12 height 4
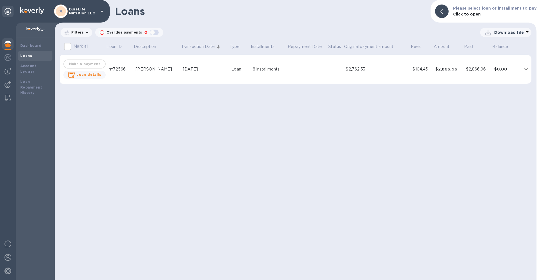
click at [83, 28] on div "Filters" at bounding box center [77, 32] width 32 height 9
click at [84, 32] on icon at bounding box center [87, 32] width 7 height 7
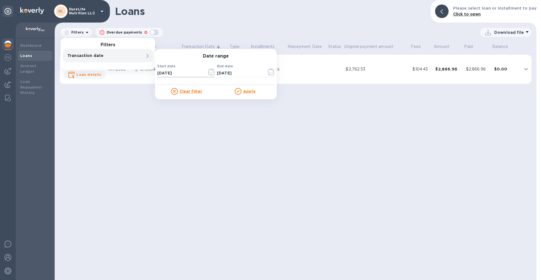
click at [210, 72] on icon "button" at bounding box center [211, 71] width 6 height 7
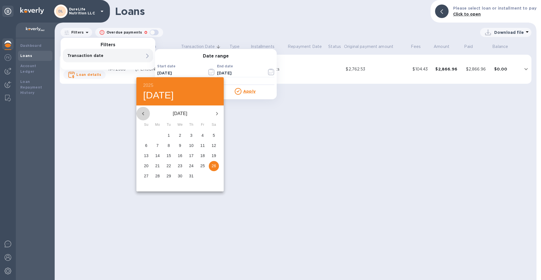
click at [142, 116] on icon "button" at bounding box center [143, 113] width 7 height 7
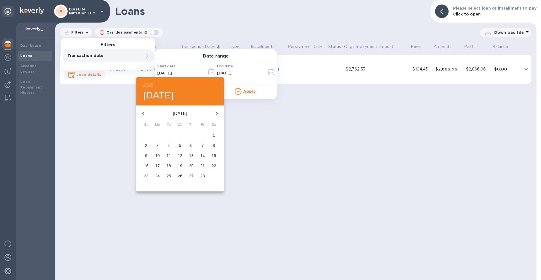
click at [142, 116] on icon "button" at bounding box center [143, 113] width 7 height 7
click at [181, 133] on p "1" at bounding box center [180, 135] width 2 height 6
type input "[DATE]"
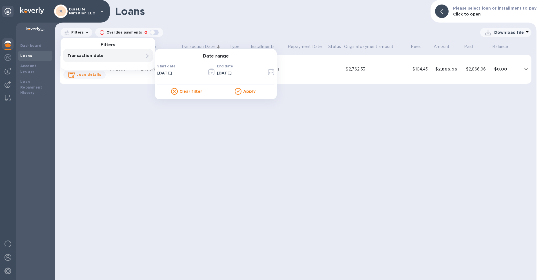
click at [245, 92] on u "Apply" at bounding box center [249, 91] width 12 height 5
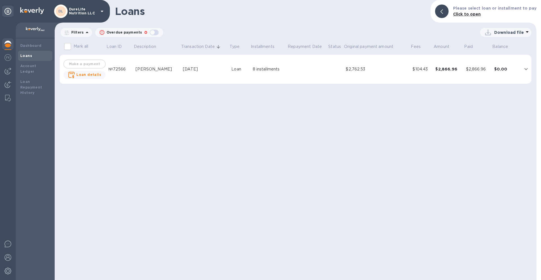
click at [270, 159] on div "Loans Please select loan or installment to pay Click to open Filters Overdue pa…" at bounding box center [296, 140] width 482 height 280
click at [275, 145] on div "Loans Please select loan or installment to pay Click to open Filters Overdue pa…" at bounding box center [296, 140] width 482 height 280
click at [231, 67] on div "Loan" at bounding box center [239, 69] width 17 height 6
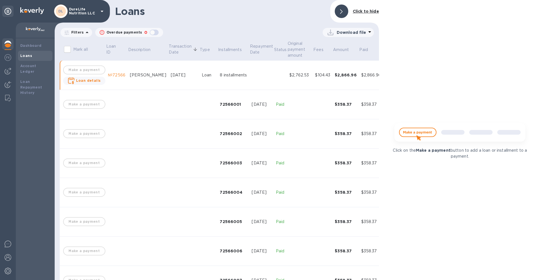
click at [200, 78] on td "Loan" at bounding box center [209, 75] width 18 height 29
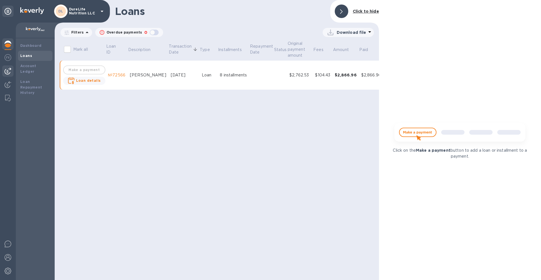
click at [9, 73] on img at bounding box center [8, 71] width 7 height 7
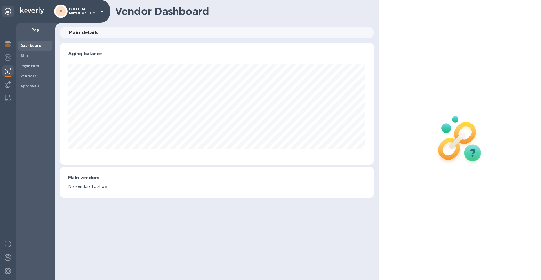
scroll to position [122, 314]
click at [28, 66] on b "Payments" at bounding box center [29, 66] width 19 height 4
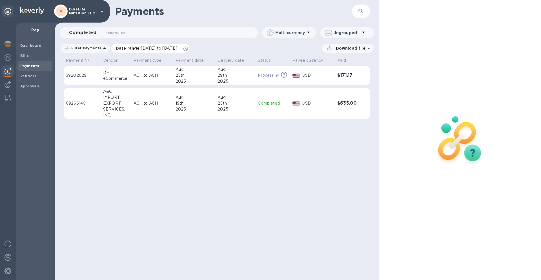
click at [146, 48] on span "[DATE] to [DATE]" at bounding box center [159, 48] width 36 height 5
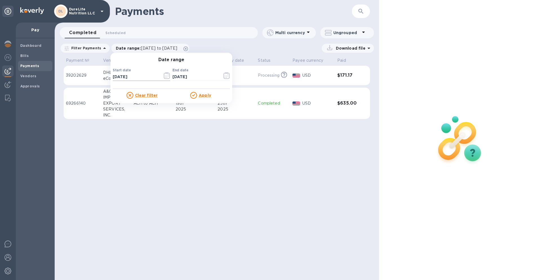
click at [164, 77] on icon "button" at bounding box center [167, 75] width 6 height 7
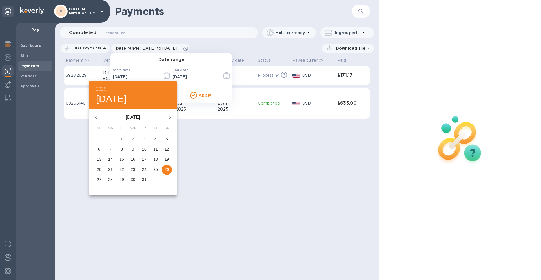
click at [97, 117] on icon "button" at bounding box center [96, 117] width 7 height 7
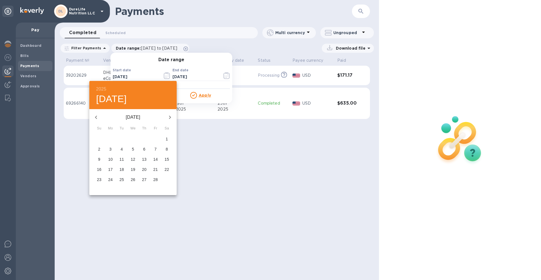
click at [98, 117] on icon "button" at bounding box center [96, 117] width 7 height 7
click at [133, 140] on p "1" at bounding box center [133, 139] width 2 height 6
type input "[DATE]"
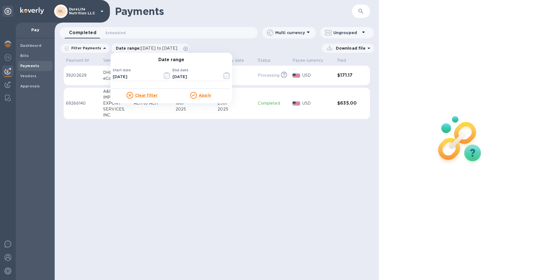
click at [206, 94] on u "Apply" at bounding box center [205, 95] width 12 height 5
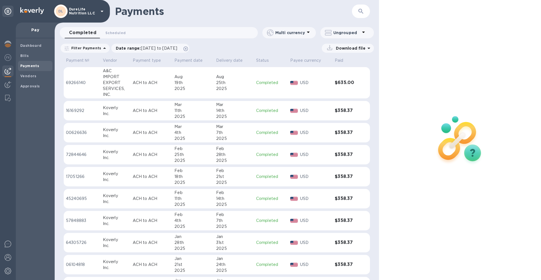
scroll to position [42, 0]
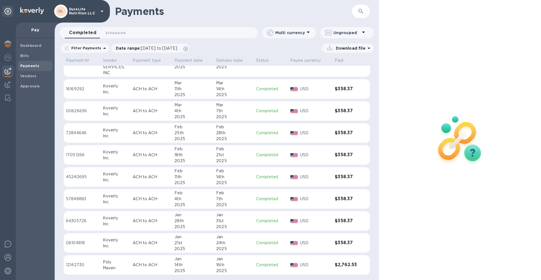
click at [161, 265] on p "ACH to ACH" at bounding box center [151, 265] width 37 height 6
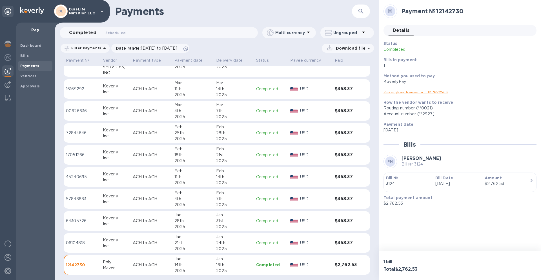
click at [399, 81] on div "KoverlyPay" at bounding box center [458, 82] width 149 height 6
copy div "KoverlyPay"
click at [11, 43] on div at bounding box center [7, 44] width 11 height 12
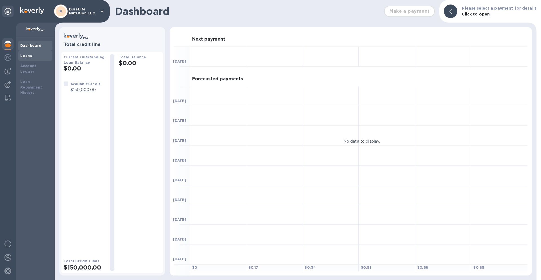
click at [31, 54] on b "Loans" at bounding box center [26, 56] width 12 height 4
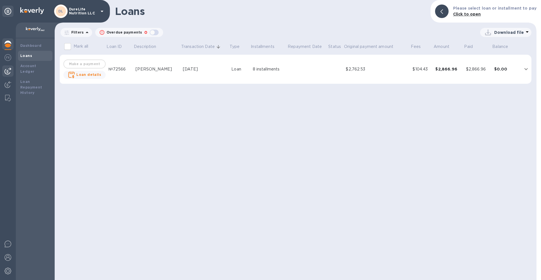
click at [8, 70] on img at bounding box center [8, 71] width 7 height 7
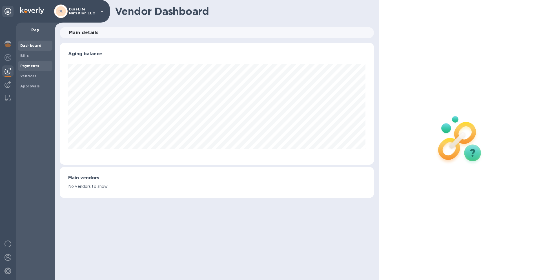
scroll to position [122, 314]
click at [30, 64] on b "Payments" at bounding box center [29, 66] width 19 height 4
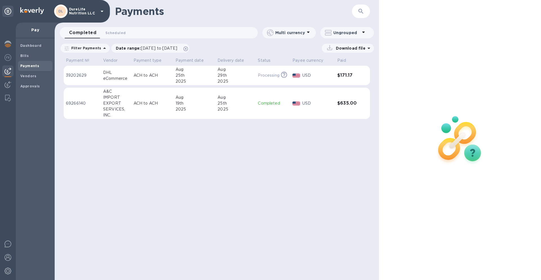
drag, startPoint x: 183, startPoint y: 165, endPoint x: 174, endPoint y: 150, distance: 17.4
click at [183, 165] on div "Payments ​ Completed 0 Scheduled 0 Multi currency Ungrouped Filter Payments Dat…" at bounding box center [217, 140] width 324 height 280
click at [162, 32] on div "Completed 0 Scheduled 0" at bounding box center [161, 32] width 193 height 11
click at [121, 30] on span "Scheduled 0" at bounding box center [115, 33] width 20 height 6
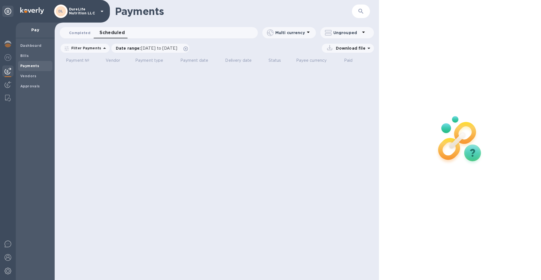
click at [78, 33] on span "Completed 0" at bounding box center [79, 33] width 21 height 6
click at [192, 129] on div "Payments ​ Completed 0 Scheduled 0 Multi currency Ungrouped Filter Payments Dat…" at bounding box center [217, 140] width 324 height 280
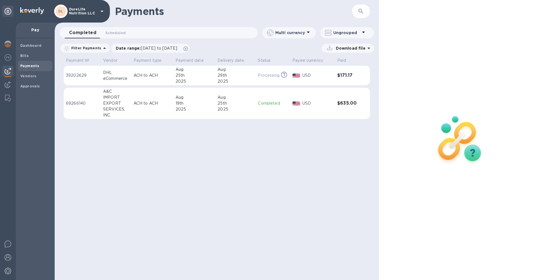
click at [256, 198] on div "Payments ​ Completed 0 Scheduled 0 Multi currency Ungrouped Filter Payments Dat…" at bounding box center [217, 140] width 324 height 280
